Goal: Register for event/course

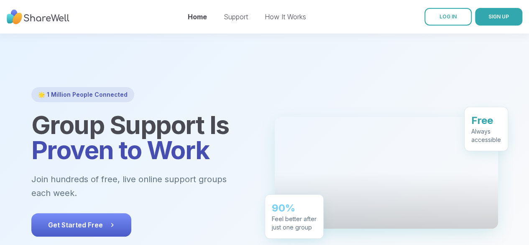
click at [85, 213] on button "Get Started Free" at bounding box center [81, 224] width 100 height 23
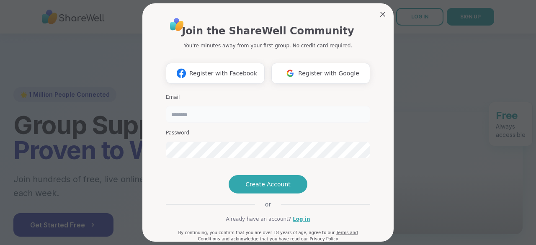
click at [294, 108] on input "email" at bounding box center [268, 114] width 204 height 17
click at [143, 187] on div "Join the ShareWell Community You're minutes away from your first group. No cred…" at bounding box center [267, 122] width 251 height 238
click at [320, 116] on input "email" at bounding box center [268, 114] width 204 height 17
type input "**********"
click at [279, 188] on span "Create Account" at bounding box center [267, 184] width 45 height 8
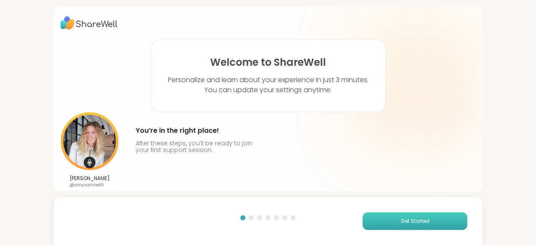
click at [399, 216] on button "Get Started" at bounding box center [414, 221] width 105 height 18
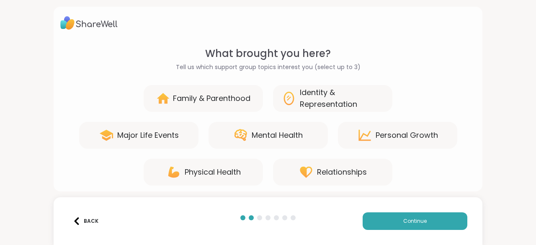
click at [243, 98] on div "Family & Parenthood" at bounding box center [211, 98] width 77 height 12
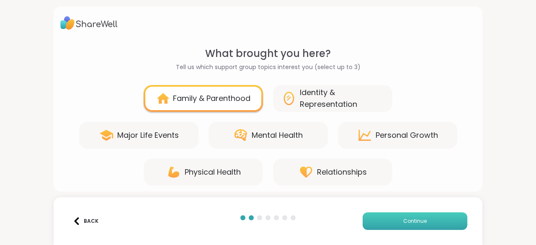
click at [391, 217] on button "Continue" at bounding box center [414, 221] width 105 height 18
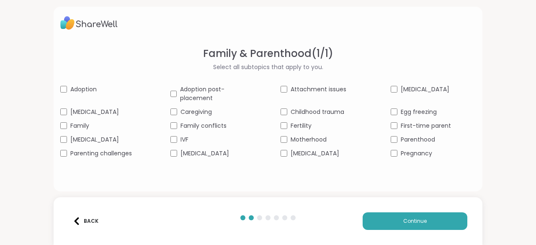
click at [95, 225] on div "Back" at bounding box center [86, 221] width 26 height 8
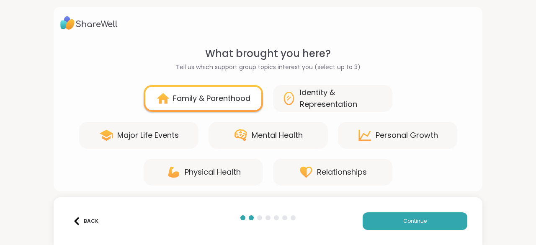
click at [299, 163] on div "Relationships" at bounding box center [332, 172] width 119 height 27
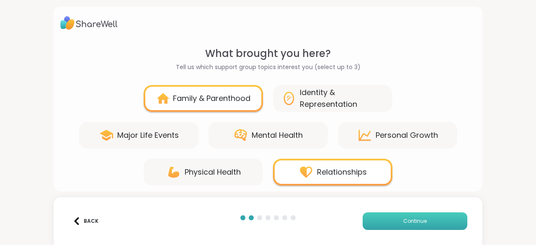
click at [389, 218] on button "Continue" at bounding box center [414, 221] width 105 height 18
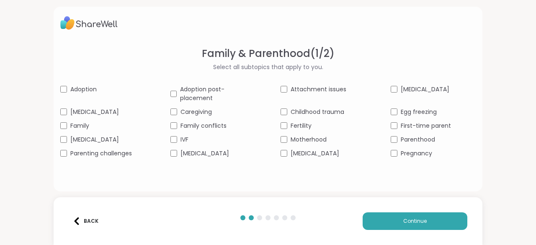
click at [175, 109] on div "Caregiving" at bounding box center [212, 112] width 85 height 9
click at [176, 124] on div "Family conflicts" at bounding box center [212, 125] width 85 height 9
click at [412, 220] on span "Continue" at bounding box center [414, 221] width 23 height 8
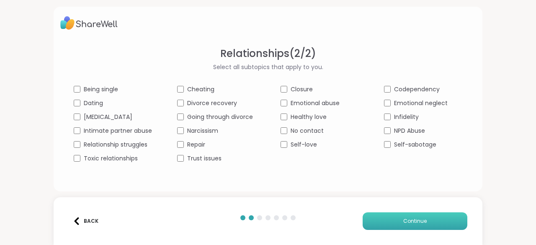
click at [403, 214] on button "Continue" at bounding box center [414, 221] width 105 height 18
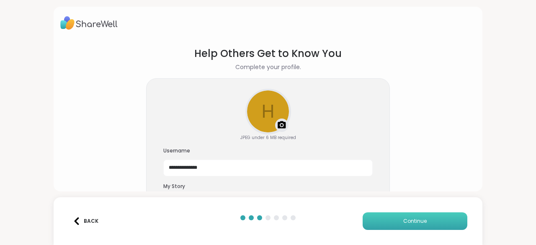
click at [403, 214] on button "Continue" at bounding box center [414, 221] width 105 height 18
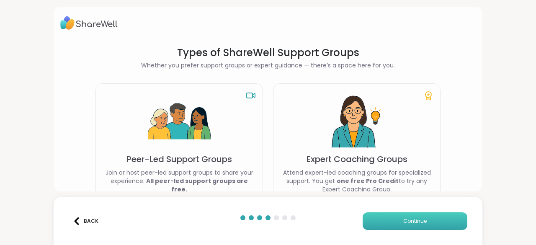
click at [404, 222] on span "Continue" at bounding box center [414, 221] width 23 height 8
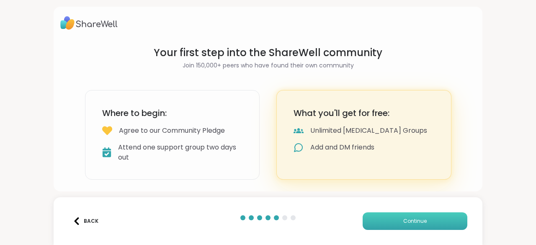
click at [404, 222] on span "Continue" at bounding box center [414, 221] width 23 height 8
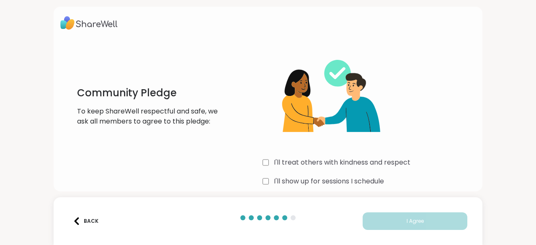
click at [267, 163] on div "I'll treat others with kindness and respect" at bounding box center [368, 162] width 213 height 10
click at [268, 178] on div "I'll show up for sessions I schedule" at bounding box center [368, 181] width 213 height 10
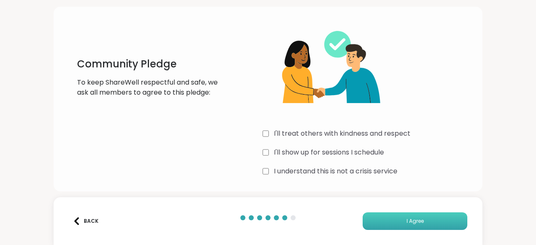
click at [389, 217] on button "I Agree" at bounding box center [414, 221] width 105 height 18
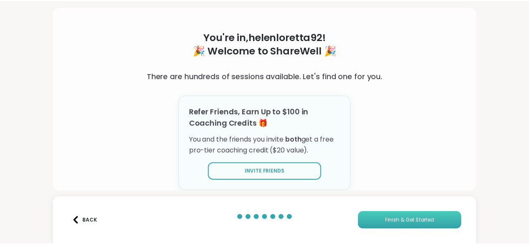
scroll to position [26, 0]
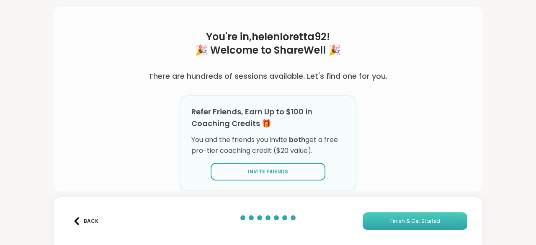
click at [393, 221] on span "Finish & Get Started" at bounding box center [415, 221] width 50 height 8
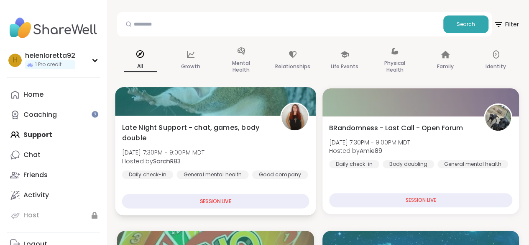
scroll to position [109, 0]
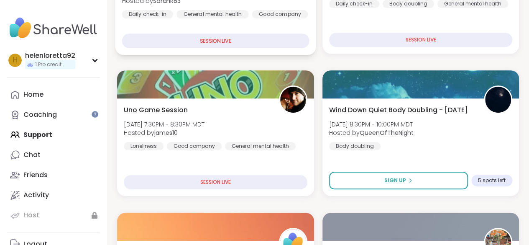
click at [282, 177] on div "SESSION LIVE" at bounding box center [216, 182] width 184 height 14
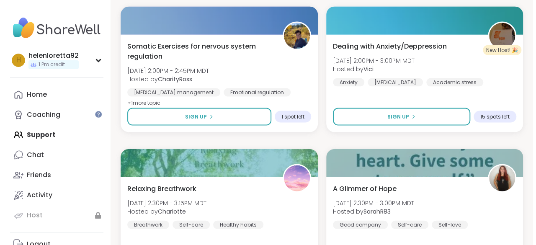
scroll to position [2495, 0]
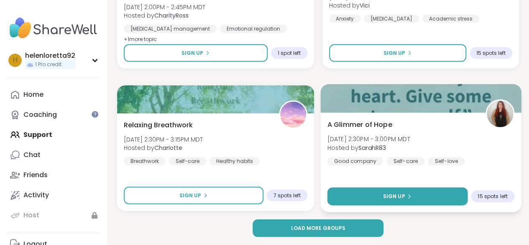
click at [391, 193] on span "Sign Up" at bounding box center [394, 197] width 22 height 8
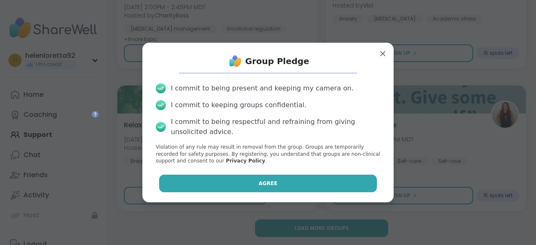
click at [300, 184] on button "Agree" at bounding box center [268, 184] width 218 height 18
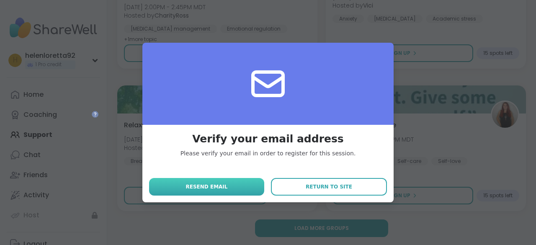
click at [238, 184] on button "Resend email" at bounding box center [206, 187] width 115 height 18
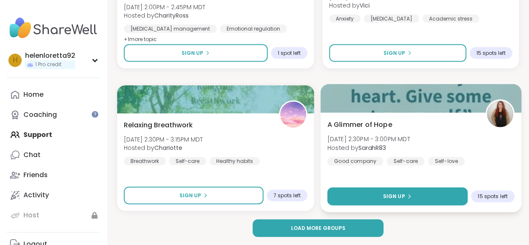
click at [384, 198] on span "Sign Up" at bounding box center [394, 197] width 22 height 8
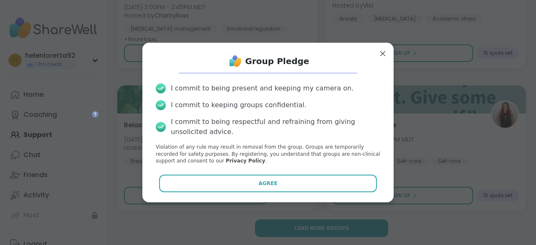
click at [274, 174] on div "Group Pledge I commit to being present and keeping my camera on. I commit to ke…" at bounding box center [268, 122] width 238 height 146
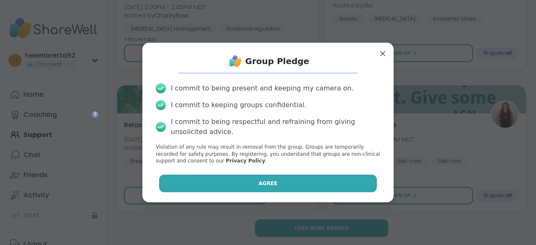
click at [270, 179] on button "Agree" at bounding box center [268, 184] width 218 height 18
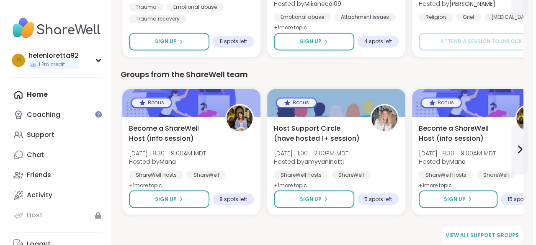
scroll to position [658, 0]
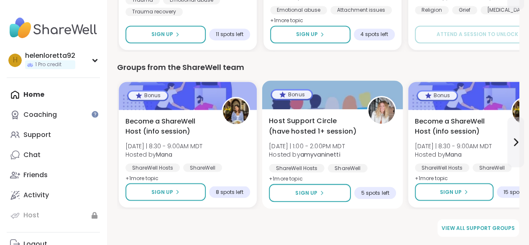
click at [357, 126] on span "Host Support Circle (have hosted 1+ session)" at bounding box center [313, 126] width 89 height 21
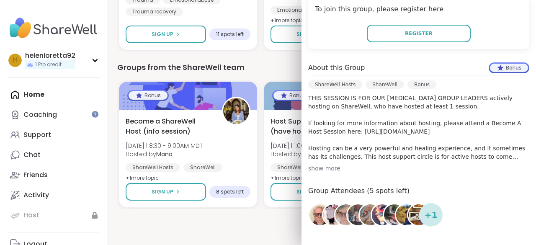
scroll to position [294, 0]
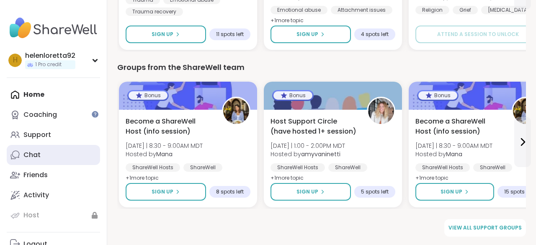
click at [46, 153] on link "Chat" at bounding box center [53, 155] width 93 height 20
